Goal: Task Accomplishment & Management: Manage account settings

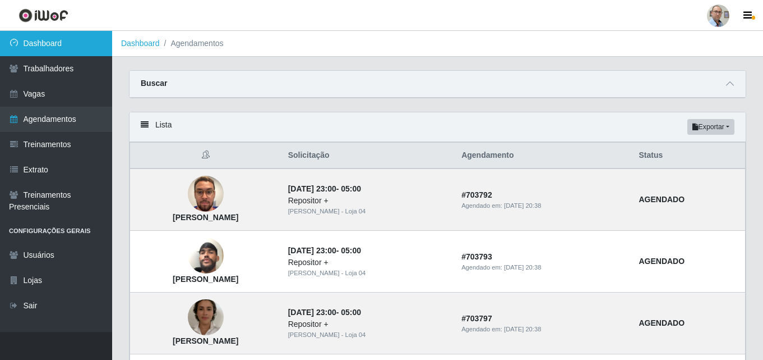
click at [48, 38] on link "Dashboard" at bounding box center [56, 43] width 112 height 25
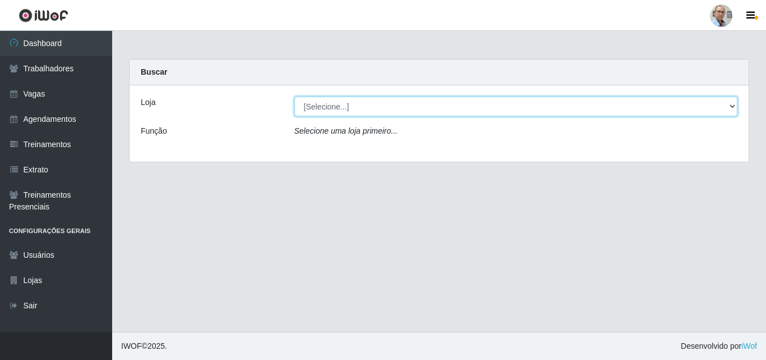
click at [342, 108] on select "[Selecione...] Mar Vermelho - Loja 04" at bounding box center [516, 106] width 444 height 20
select select "251"
click at [294, 96] on select "[Selecione...] Mar Vermelho - Loja 04" at bounding box center [516, 106] width 444 height 20
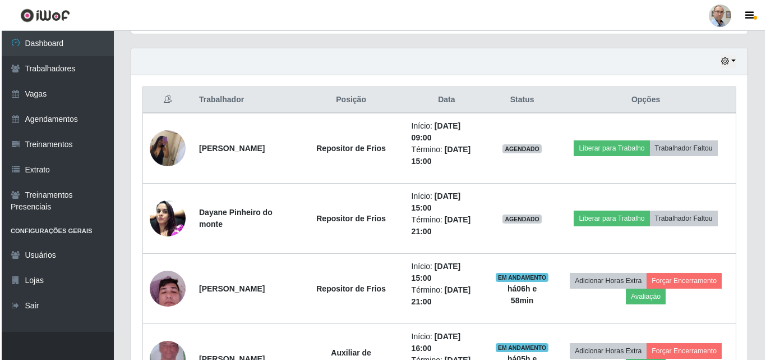
scroll to position [393, 0]
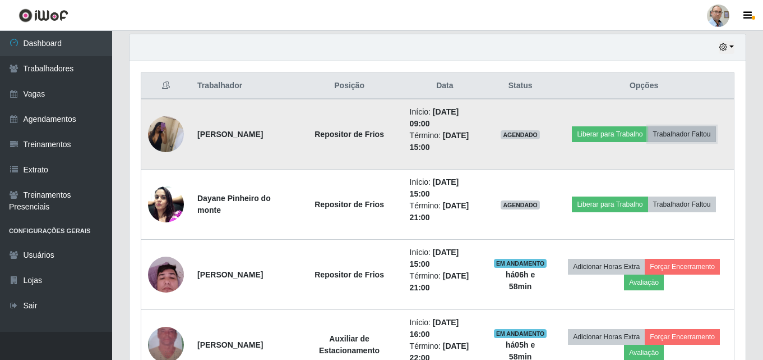
click at [688, 130] on button "Trabalhador Faltou" at bounding box center [682, 134] width 68 height 16
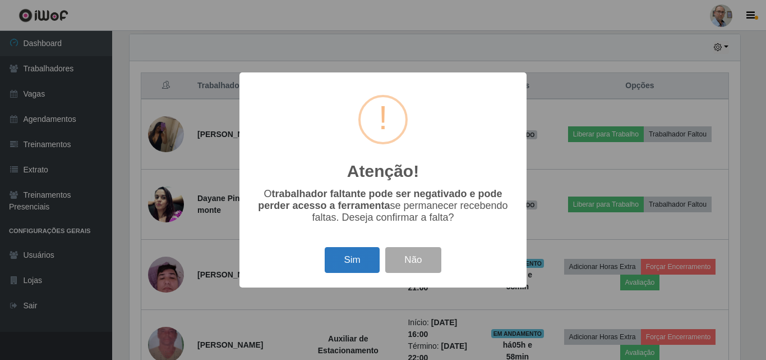
click at [347, 259] on button "Sim" at bounding box center [352, 260] width 54 height 26
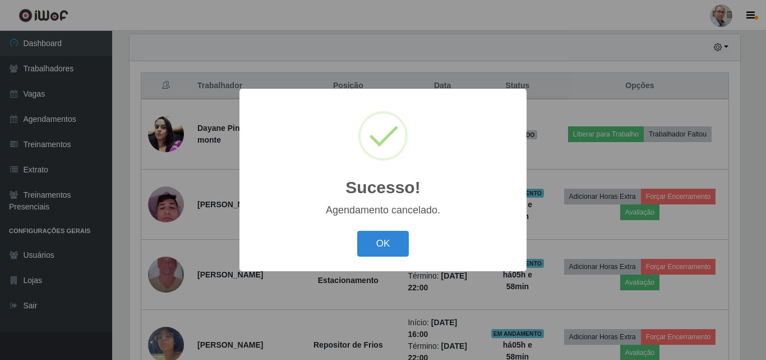
click at [702, 128] on div "Sucesso! × Agendamento cancelado. OK Cancel" at bounding box center [383, 180] width 766 height 360
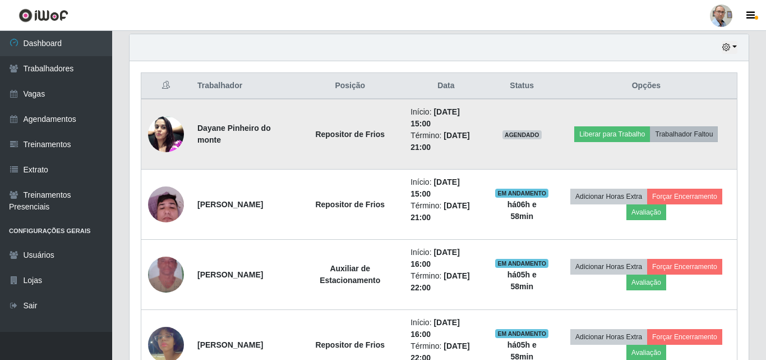
scroll to position [233, 616]
click at [699, 133] on button "Trabalhador Faltou" at bounding box center [682, 134] width 68 height 16
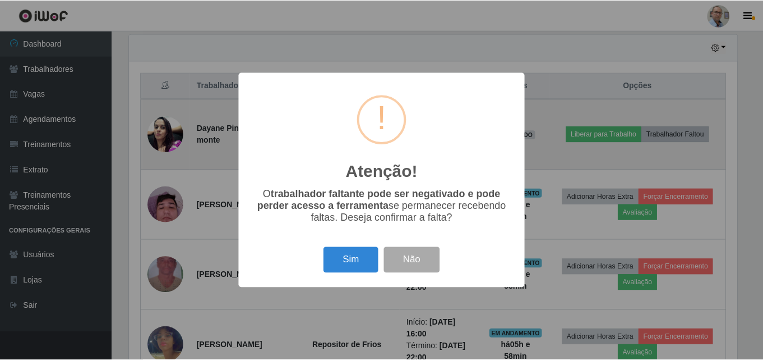
scroll to position [233, 611]
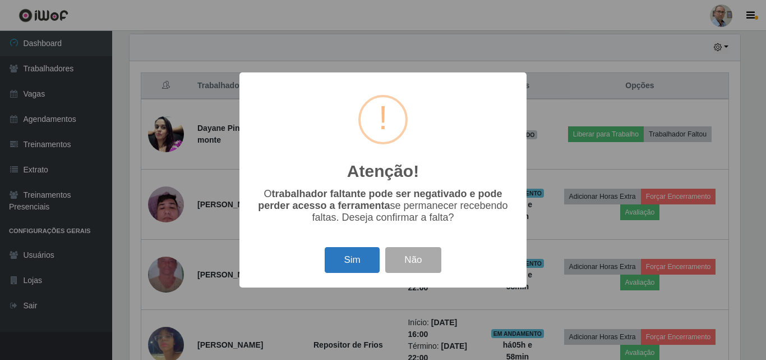
click at [359, 259] on button "Sim" at bounding box center [352, 260] width 54 height 26
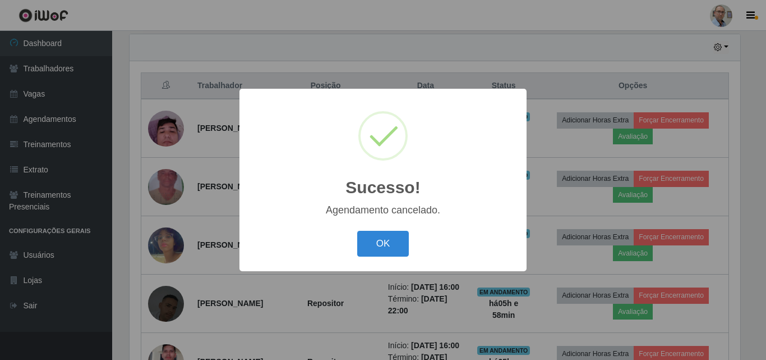
click at [651, 172] on div "Sucesso! × Agendamento cancelado. OK Cancel" at bounding box center [383, 180] width 766 height 360
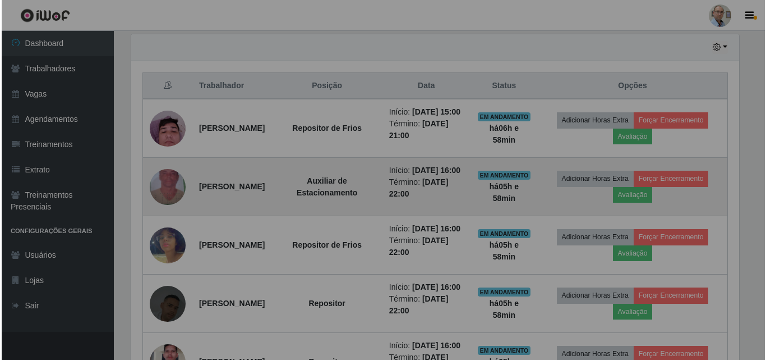
scroll to position [233, 616]
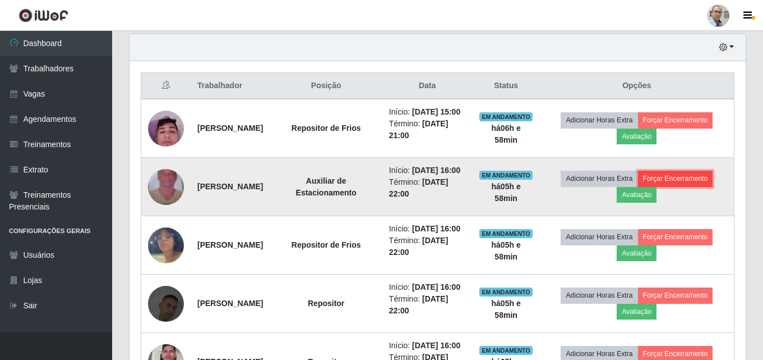
click at [699, 186] on button "Forçar Encerramento" at bounding box center [675, 178] width 75 height 16
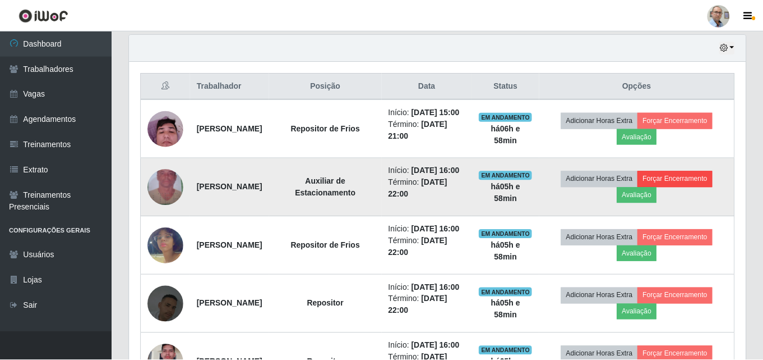
scroll to position [233, 611]
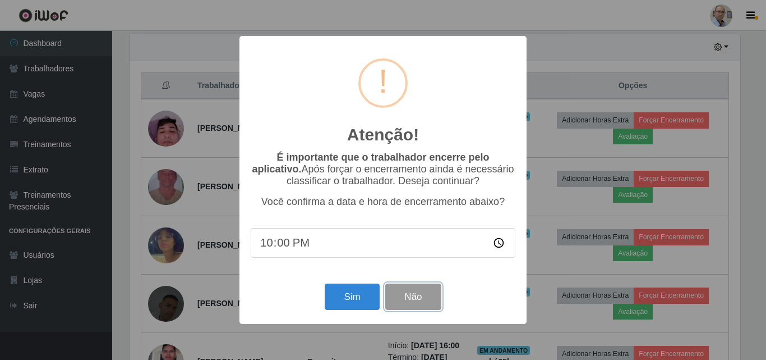
click at [436, 302] on button "Não" at bounding box center [413, 296] width 56 height 26
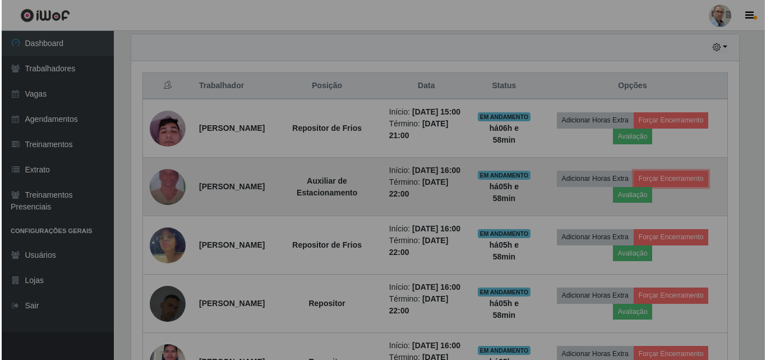
scroll to position [233, 616]
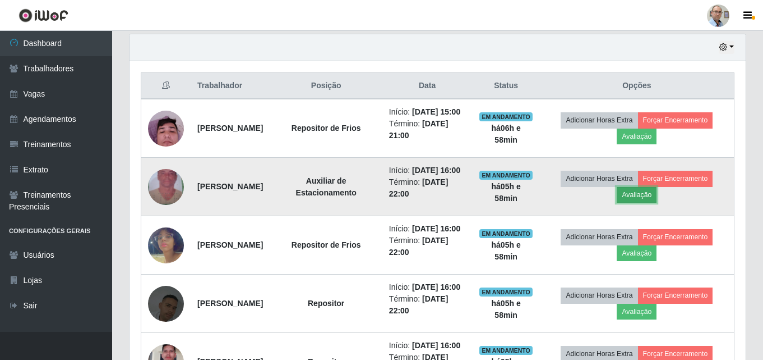
click at [643, 202] on button "Avaliação" at bounding box center [637, 195] width 40 height 16
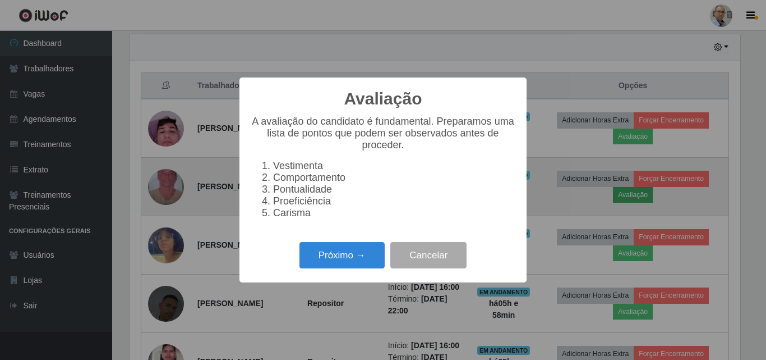
scroll to position [233, 611]
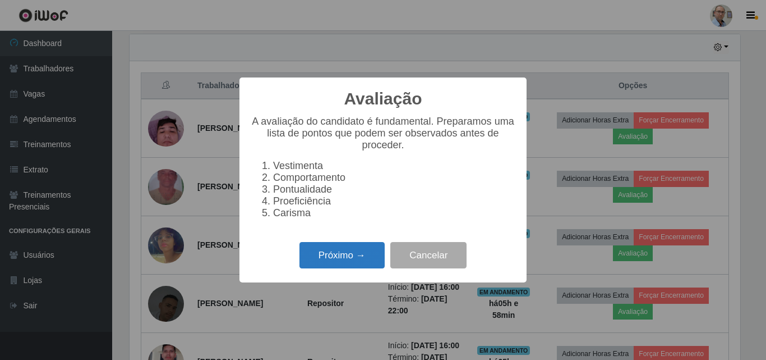
click at [344, 264] on button "Próximo →" at bounding box center [341, 255] width 85 height 26
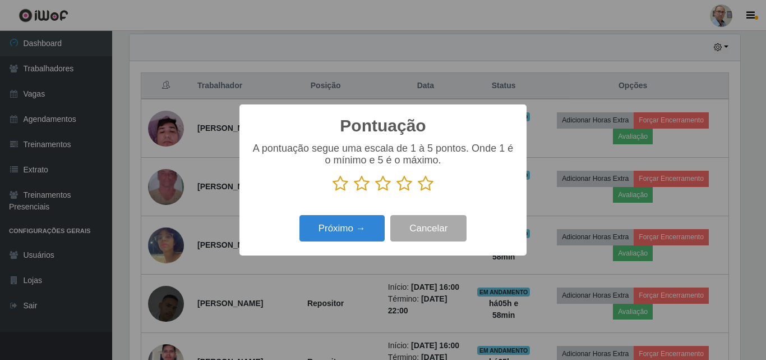
click at [341, 191] on icon at bounding box center [341, 183] width 16 height 17
click at [333, 192] on input "radio" at bounding box center [333, 192] width 0 height 0
click at [362, 239] on button "Próximo →" at bounding box center [341, 228] width 85 height 26
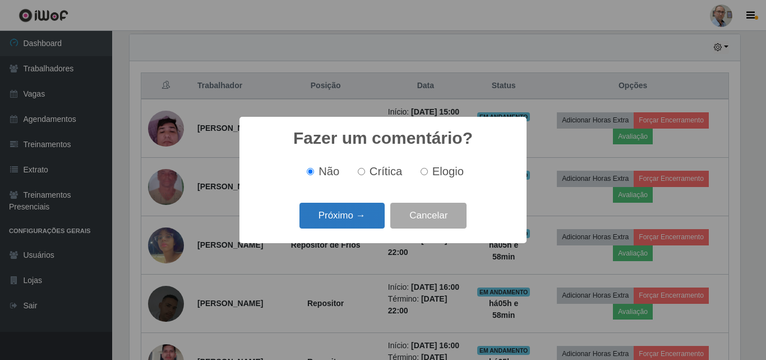
click at [361, 219] on button "Próximo →" at bounding box center [341, 215] width 85 height 26
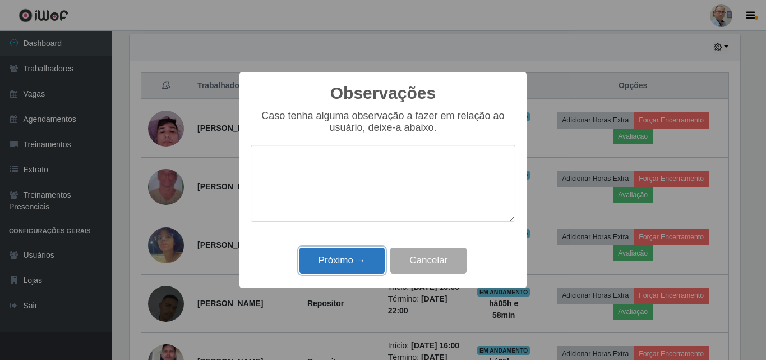
click at [358, 261] on button "Próximo →" at bounding box center [341, 260] width 85 height 26
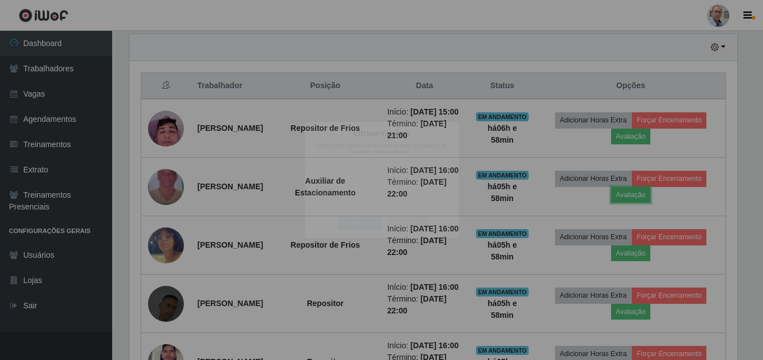
scroll to position [0, 0]
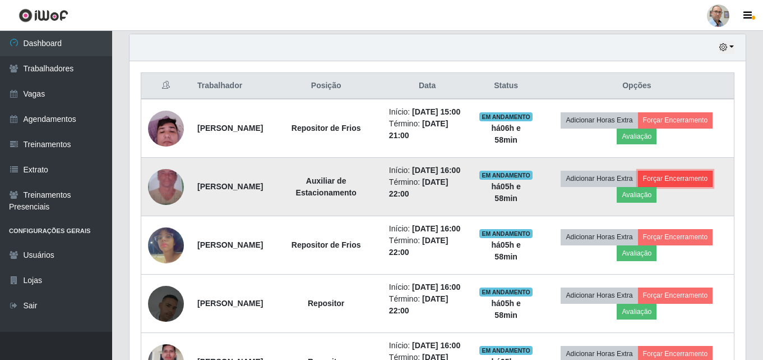
click at [693, 186] on button "Forçar Encerramento" at bounding box center [675, 178] width 75 height 16
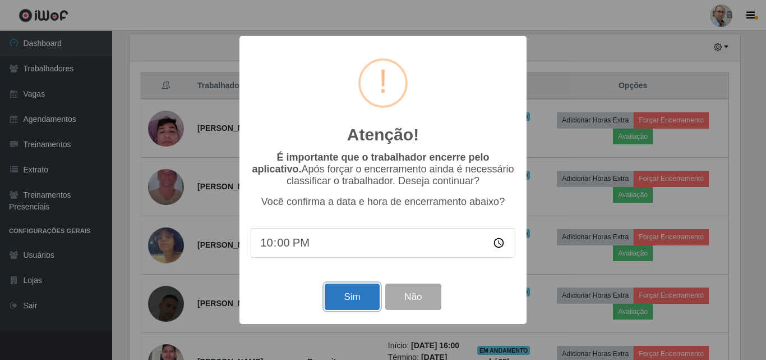
click at [347, 298] on button "Sim" at bounding box center [352, 296] width 54 height 26
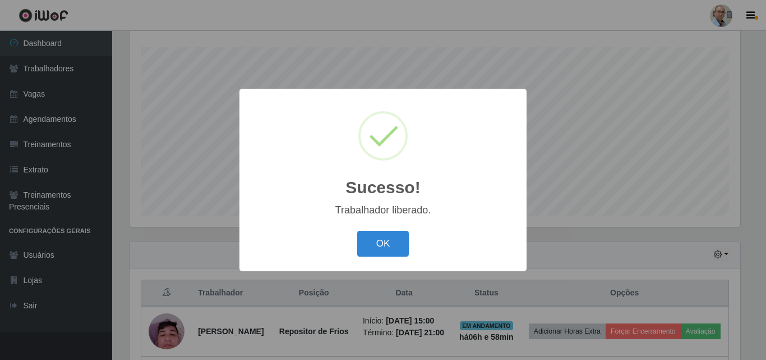
click at [559, 257] on div "Sucesso! × Trabalhador liberado. OK Cancel" at bounding box center [383, 180] width 766 height 360
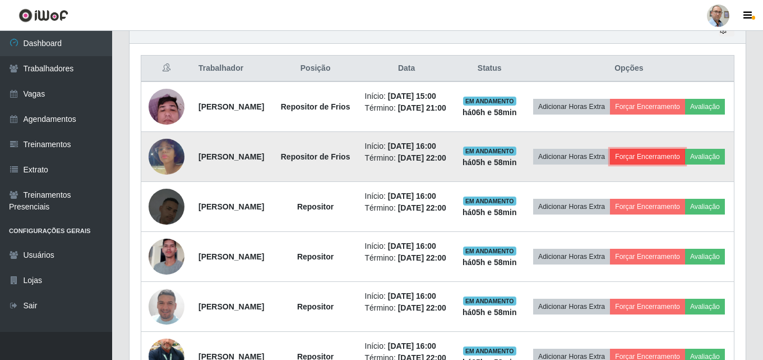
click at [685, 164] on button "Forçar Encerramento" at bounding box center [647, 157] width 75 height 16
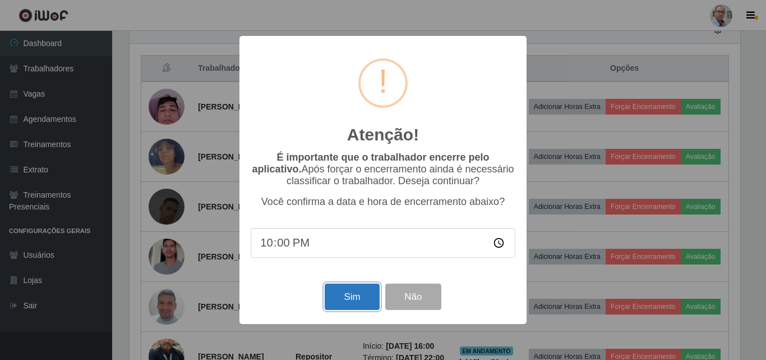
click at [354, 294] on button "Sim" at bounding box center [352, 296] width 54 height 26
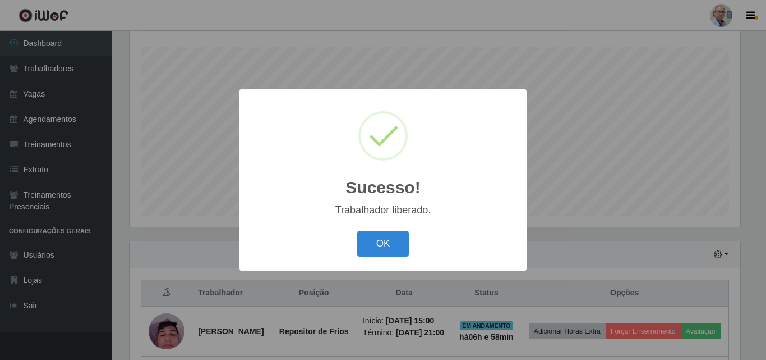
click at [660, 223] on div "Sucesso! × Trabalhador liberado. OK Cancel" at bounding box center [383, 180] width 766 height 360
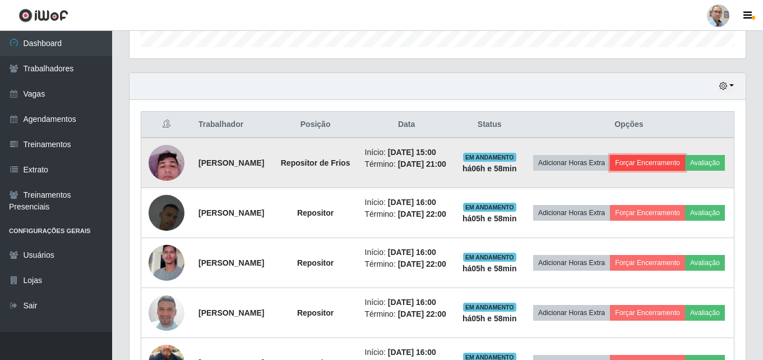
click at [685, 166] on button "Forçar Encerramento" at bounding box center [647, 163] width 75 height 16
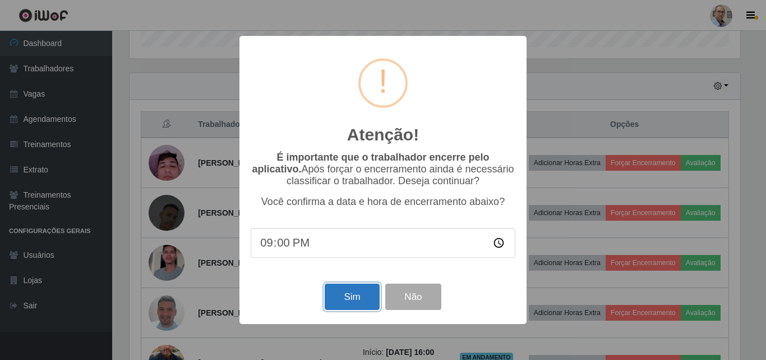
click at [352, 298] on button "Sim" at bounding box center [352, 296] width 54 height 26
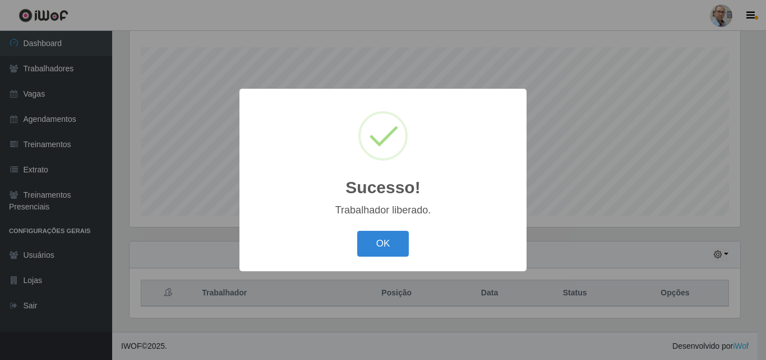
click at [741, 248] on div "Sucesso! × Trabalhador liberado. OK Cancel" at bounding box center [383, 180] width 766 height 360
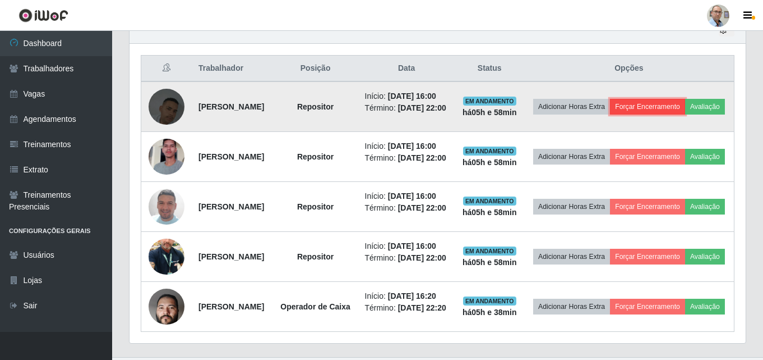
click at [685, 103] on button "Forçar Encerramento" at bounding box center [647, 107] width 75 height 16
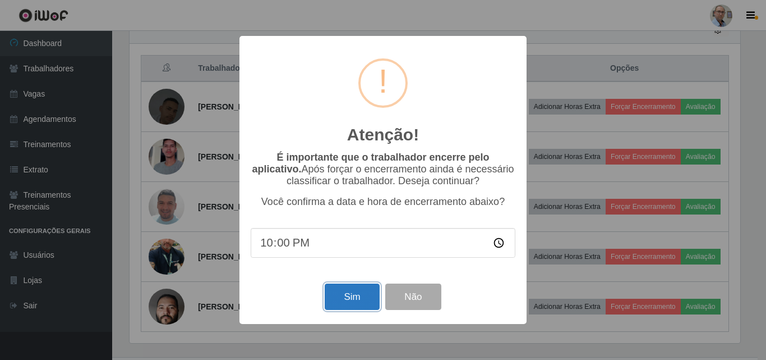
click at [349, 292] on button "Sim" at bounding box center [352, 296] width 54 height 26
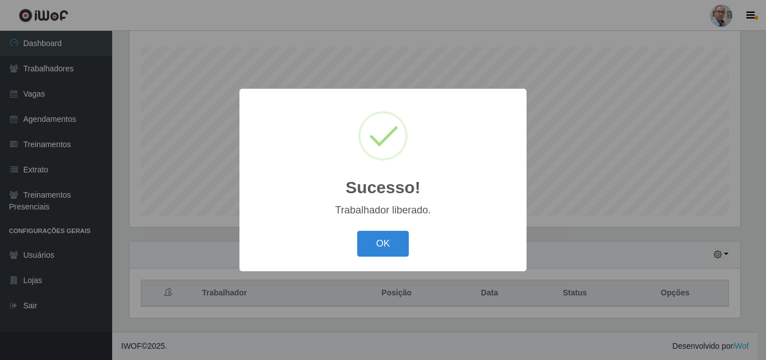
click at [736, 231] on div "Sucesso! × Trabalhador liberado. OK Cancel" at bounding box center [383, 180] width 766 height 360
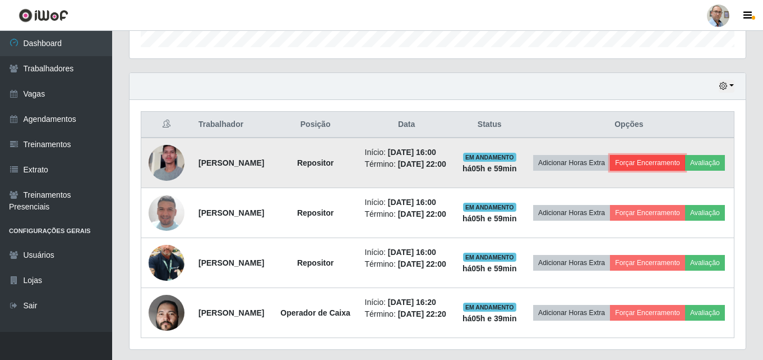
click at [685, 162] on button "Forçar Encerramento" at bounding box center [647, 163] width 75 height 16
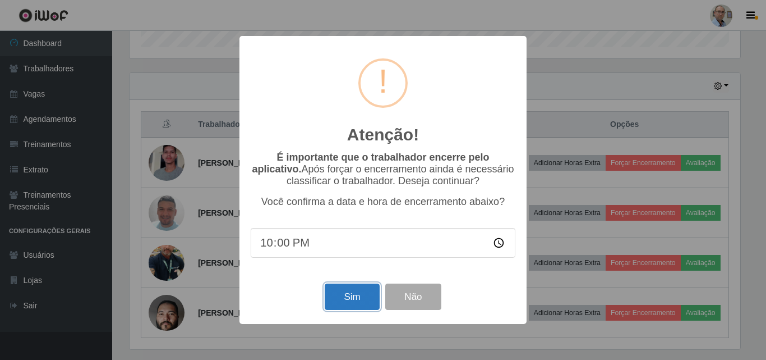
click at [351, 297] on button "Sim" at bounding box center [352, 296] width 54 height 26
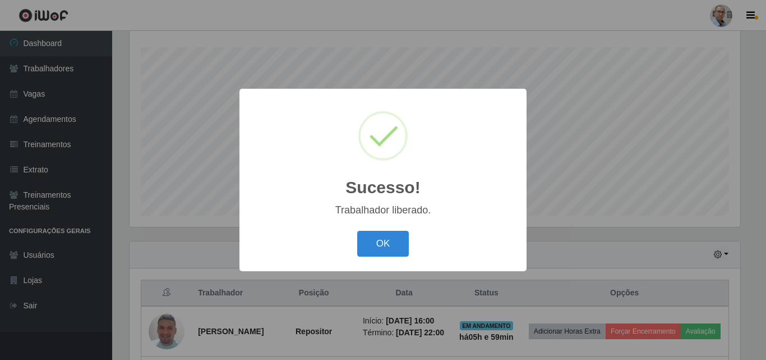
click at [619, 253] on div "Sucesso! × Trabalhador liberado. OK Cancel" at bounding box center [383, 180] width 766 height 360
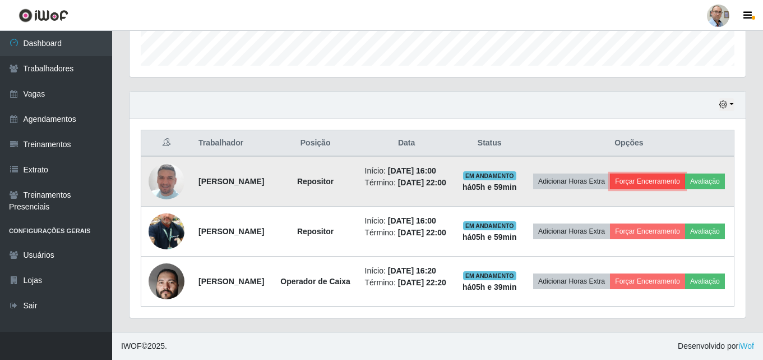
click at [685, 173] on button "Forçar Encerramento" at bounding box center [647, 181] width 75 height 16
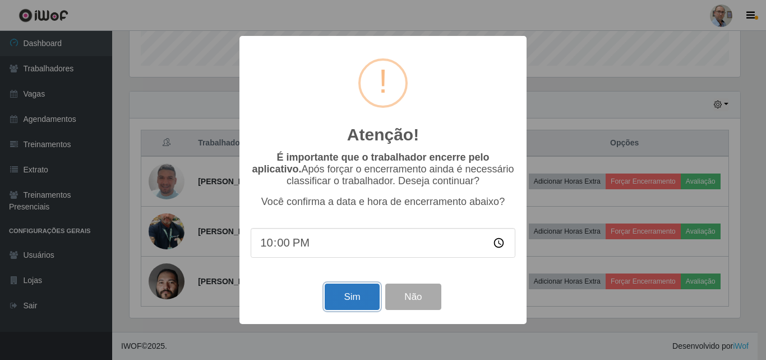
click at [360, 308] on button "Sim" at bounding box center [352, 296] width 54 height 26
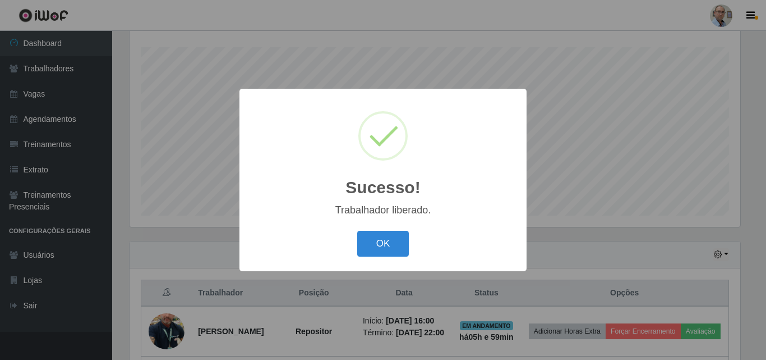
click at [684, 220] on div "Sucesso! × Trabalhador liberado. OK Cancel" at bounding box center [383, 180] width 766 height 360
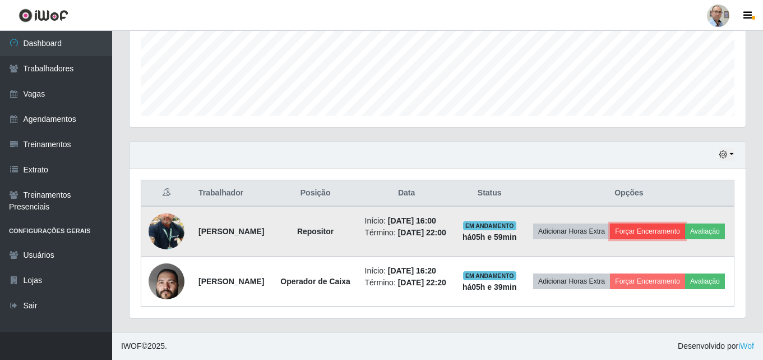
click at [685, 223] on button "Forçar Encerramento" at bounding box center [647, 231] width 75 height 16
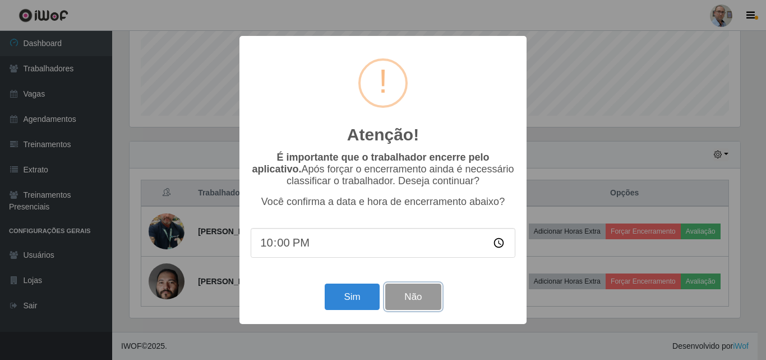
click at [423, 296] on button "Não" at bounding box center [413, 296] width 56 height 26
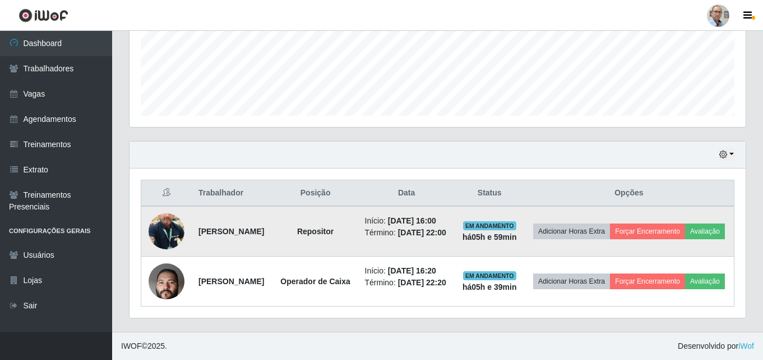
click at [164, 223] on img at bounding box center [167, 231] width 36 height 64
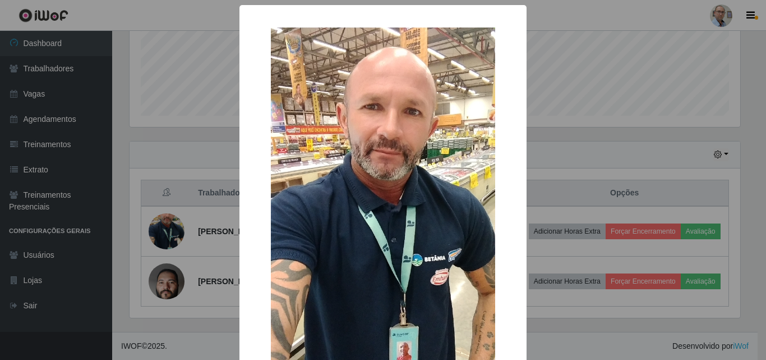
click at [620, 146] on div "× OK Cancel" at bounding box center [383, 180] width 766 height 360
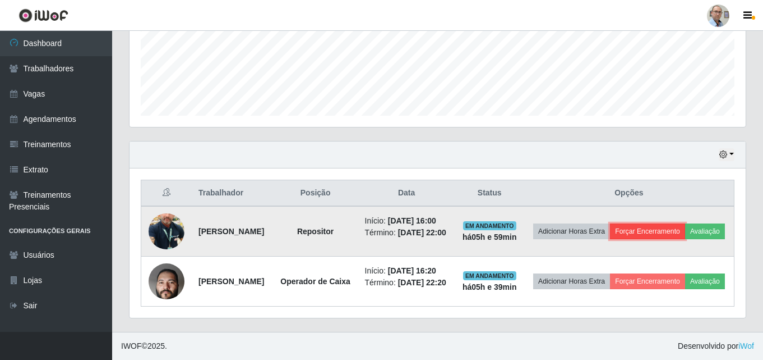
click at [685, 223] on button "Forçar Encerramento" at bounding box center [647, 231] width 75 height 16
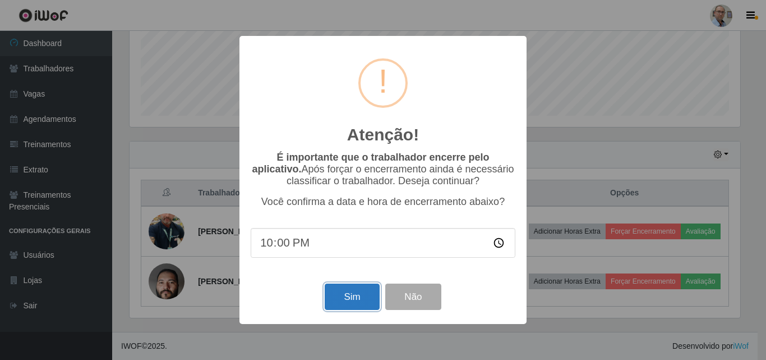
click at [353, 299] on button "Sim" at bounding box center [352, 296] width 54 height 26
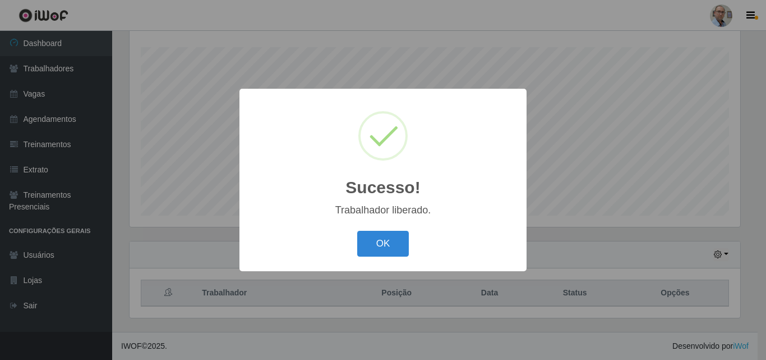
click at [658, 219] on div "Sucesso! × Trabalhador liberado. OK Cancel" at bounding box center [383, 180] width 766 height 360
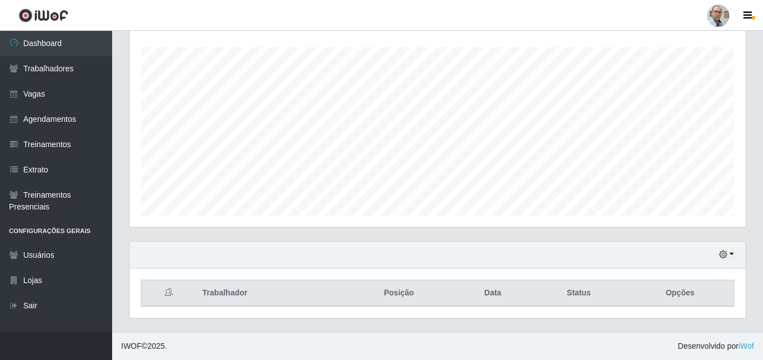
scroll to position [186, 0]
